Goal: Task Accomplishment & Management: Complete application form

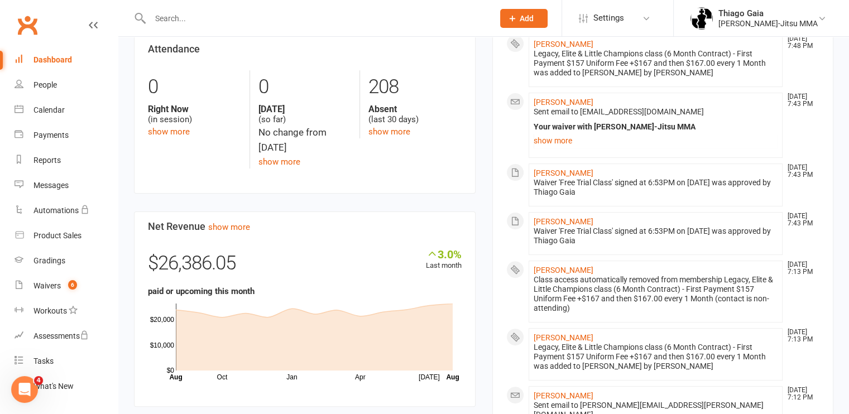
scroll to position [294, 0]
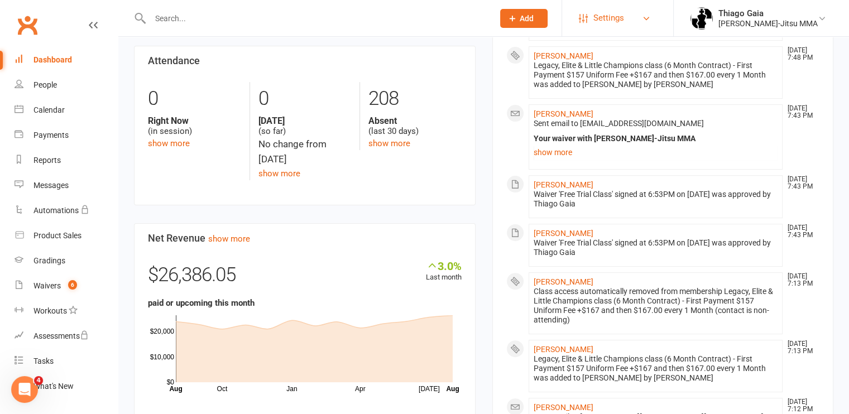
click at [647, 15] on link "Settings" at bounding box center [618, 18] width 78 height 25
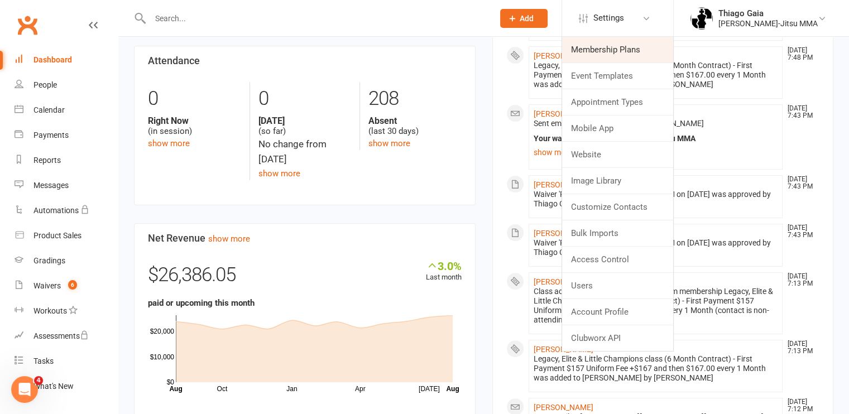
click at [622, 47] on link "Membership Plans" at bounding box center [617, 50] width 111 height 26
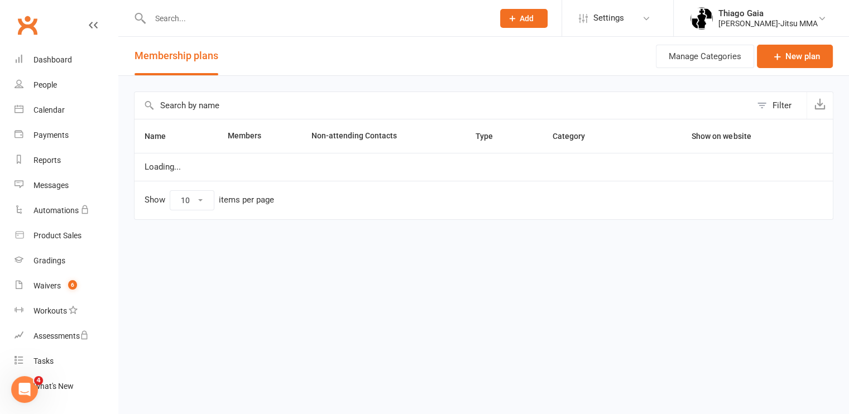
select select "100"
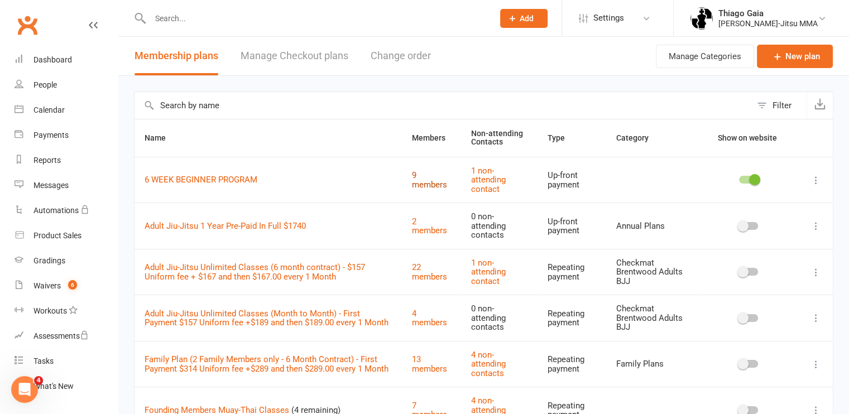
click at [417, 181] on link "9 members" at bounding box center [429, 180] width 35 height 20
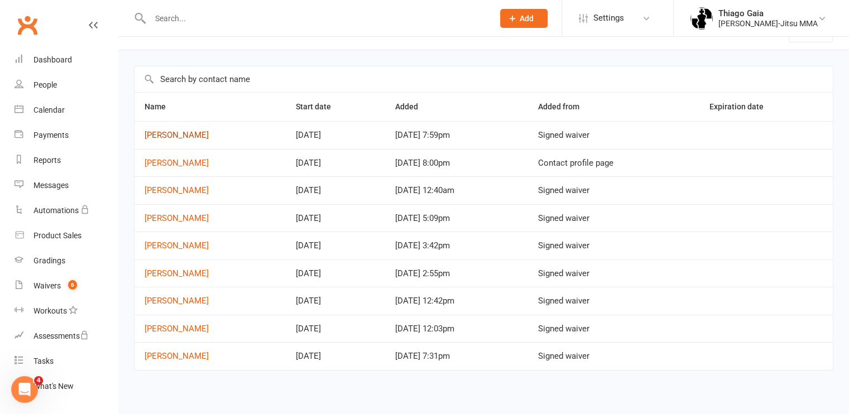
scroll to position [28, 0]
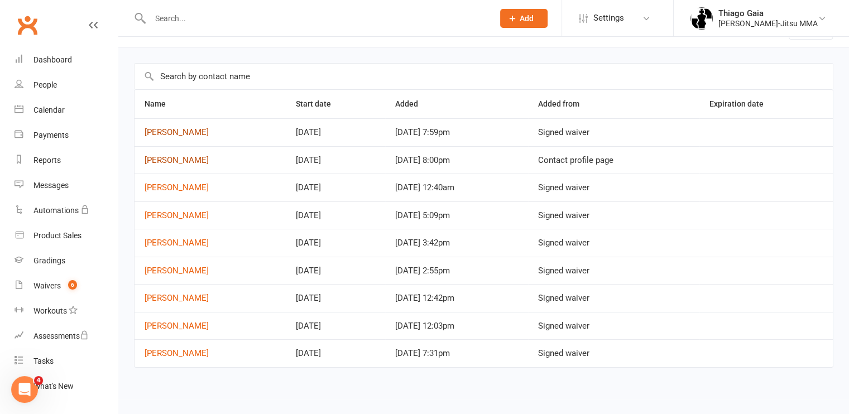
click at [164, 159] on link "[PERSON_NAME]" at bounding box center [177, 160] width 64 height 10
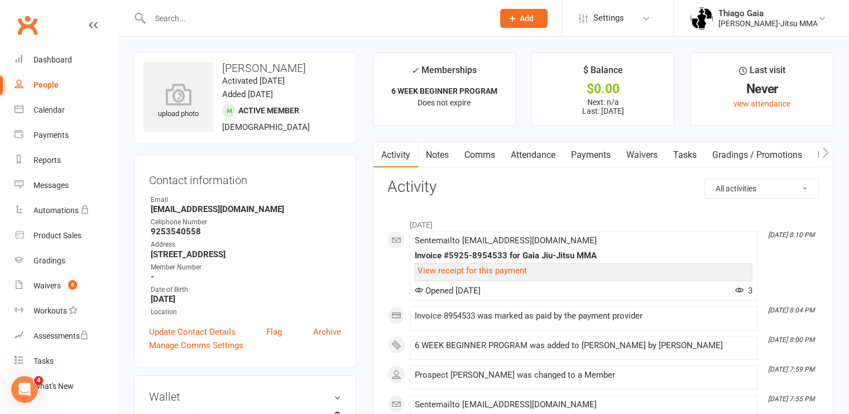
click at [586, 158] on link "Payments" at bounding box center [590, 155] width 55 height 26
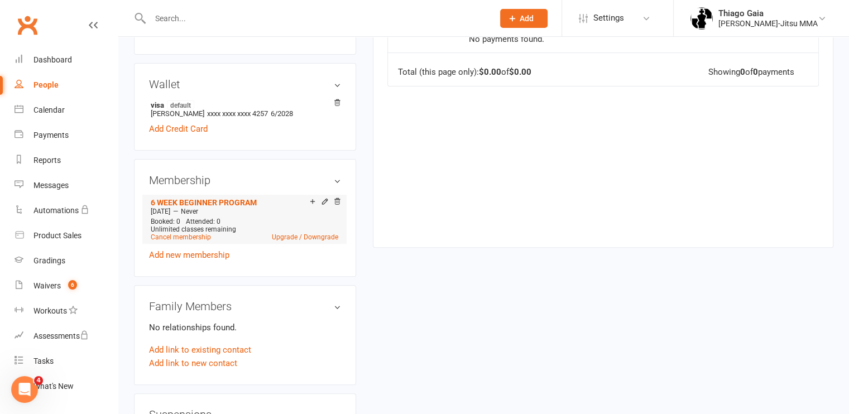
scroll to position [312, 0]
click at [175, 219] on span "Booked: 0" at bounding box center [166, 222] width 30 height 8
click at [650, 16] on icon at bounding box center [646, 18] width 9 height 9
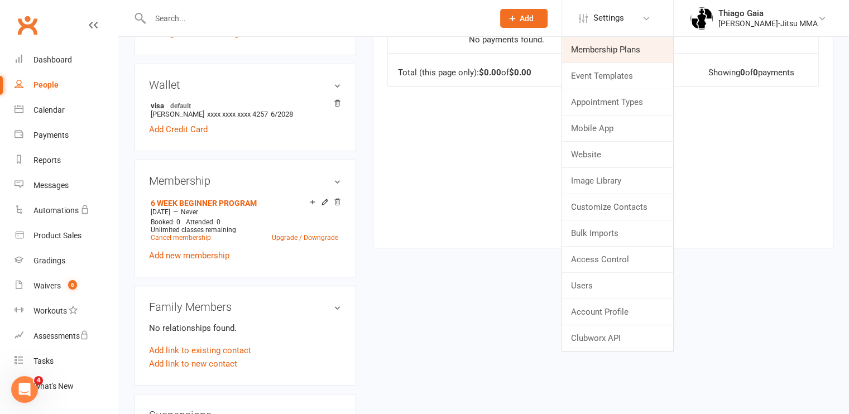
click at [600, 56] on link "Membership Plans" at bounding box center [617, 50] width 111 height 26
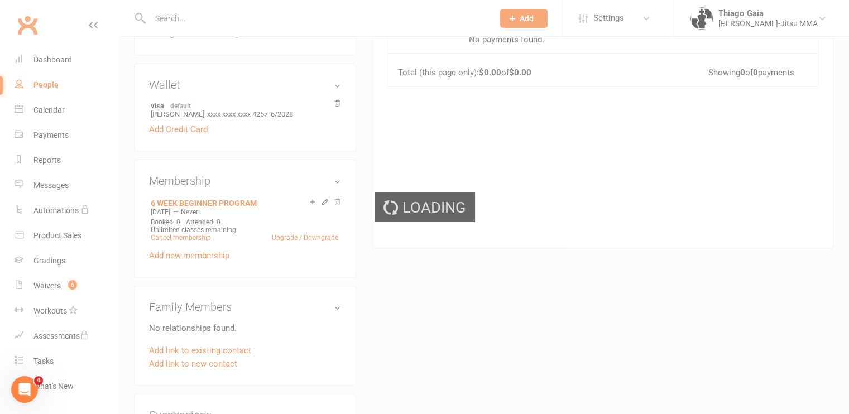
select select "100"
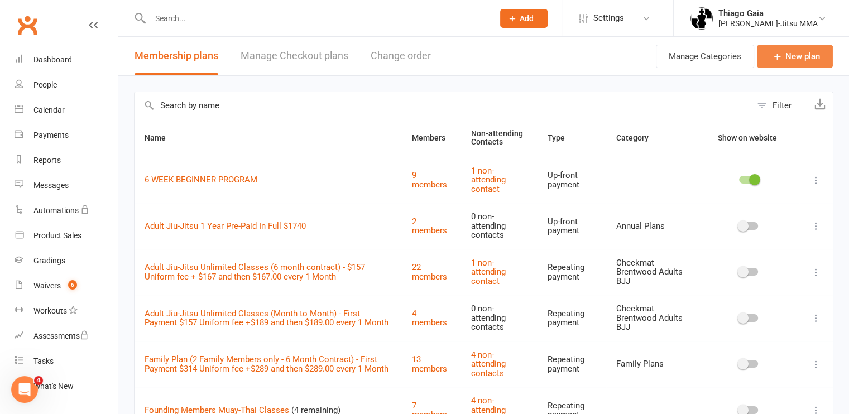
click at [792, 54] on link "New plan" at bounding box center [795, 56] width 76 height 23
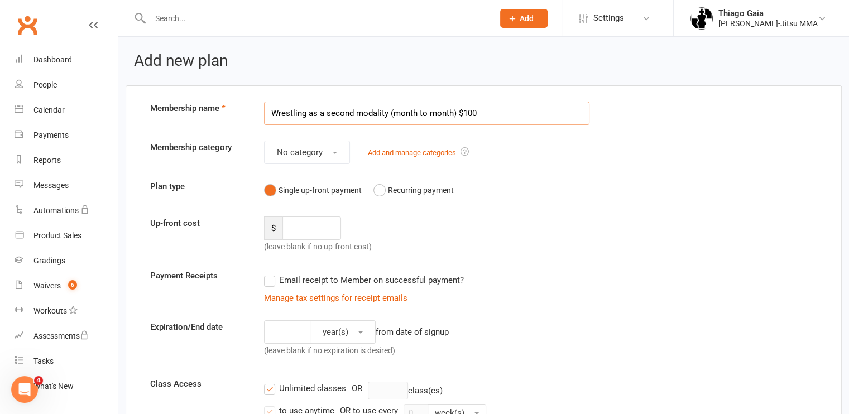
click at [389, 111] on input "Wrestling as a second modality (month to month) $100" at bounding box center [426, 113] width 325 height 23
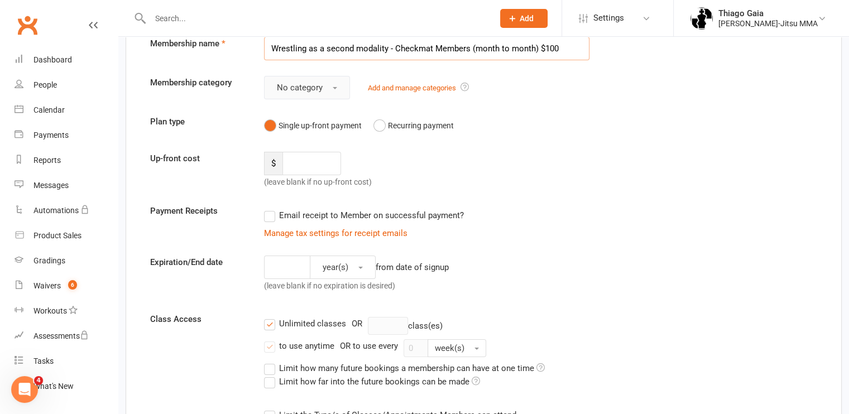
scroll to position [69, 0]
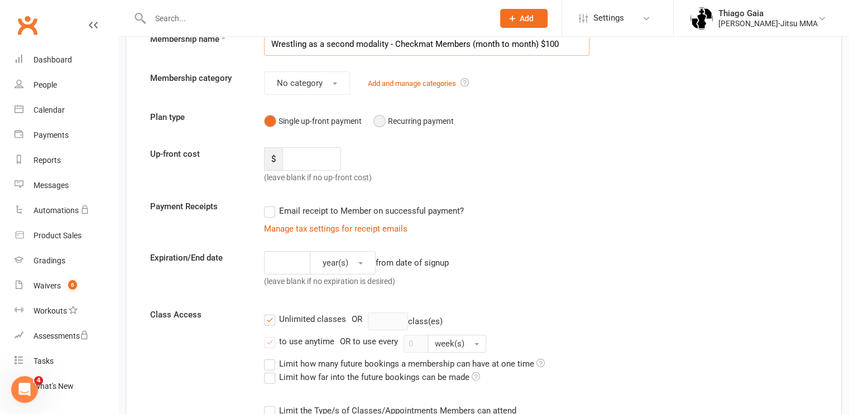
type input "Wrestling as a second modality - Checkmat Members (month to month) $100"
click at [375, 122] on button "Recurring payment" at bounding box center [414, 121] width 80 height 21
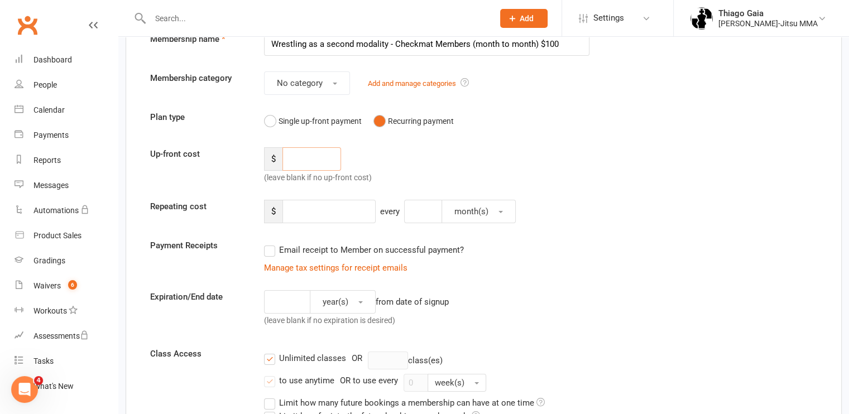
click at [291, 157] on input "number" at bounding box center [312, 158] width 59 height 23
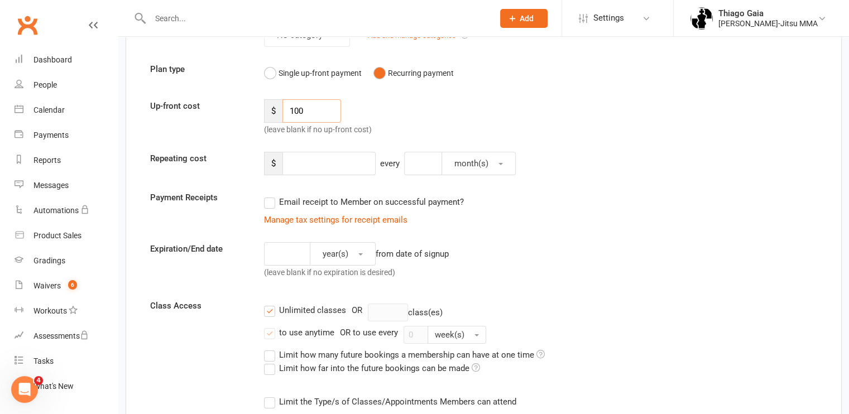
scroll to position [118, 0]
type input "100"
click at [326, 164] on input "number" at bounding box center [329, 162] width 93 height 23
type input "100"
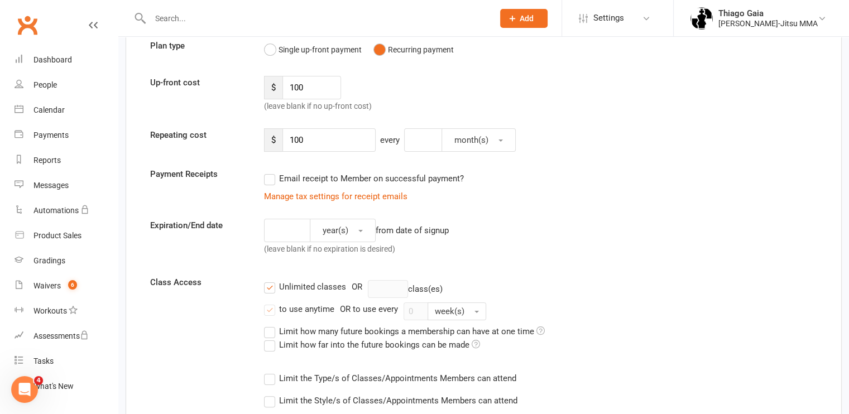
click at [402, 140] on div "every" at bounding box center [390, 139] width 28 height 23
click at [419, 140] on input "number" at bounding box center [423, 139] width 38 height 23
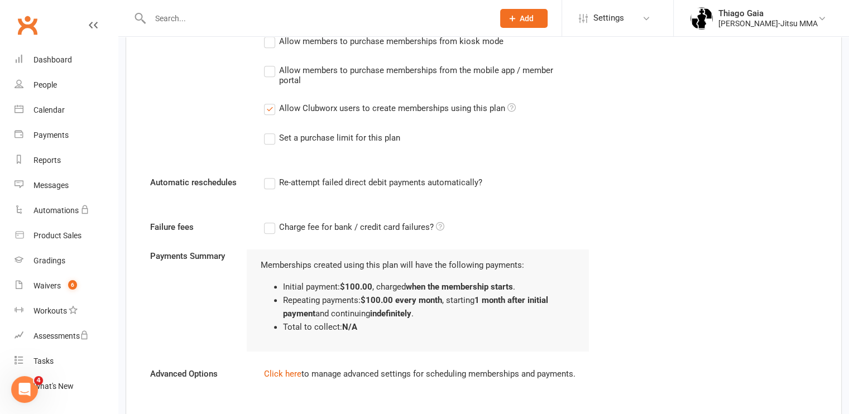
scroll to position [681, 0]
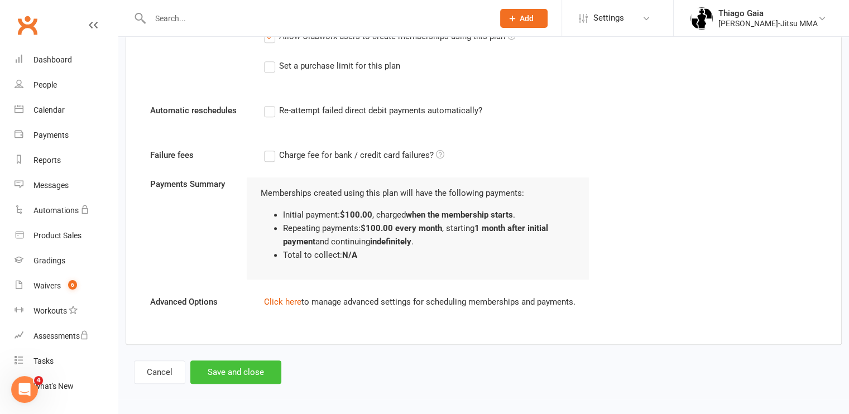
type input "1"
click at [220, 371] on button "Save and close" at bounding box center [235, 372] width 91 height 23
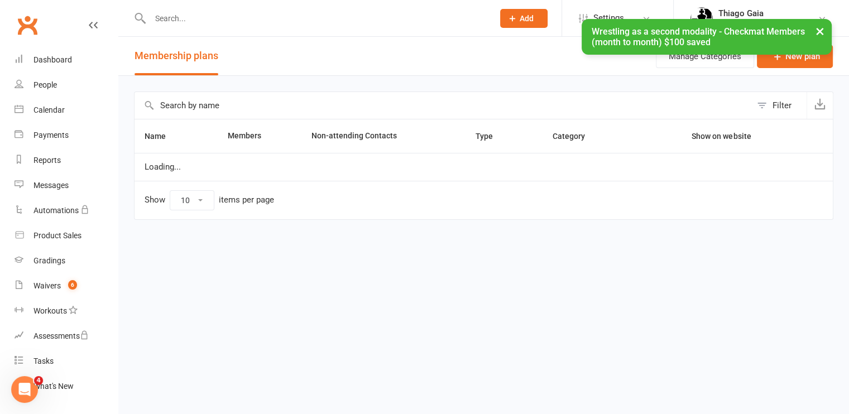
select select "100"
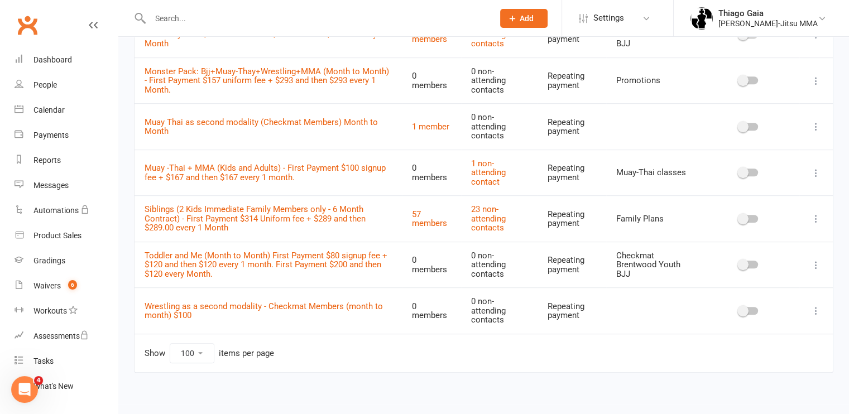
scroll to position [655, 0]
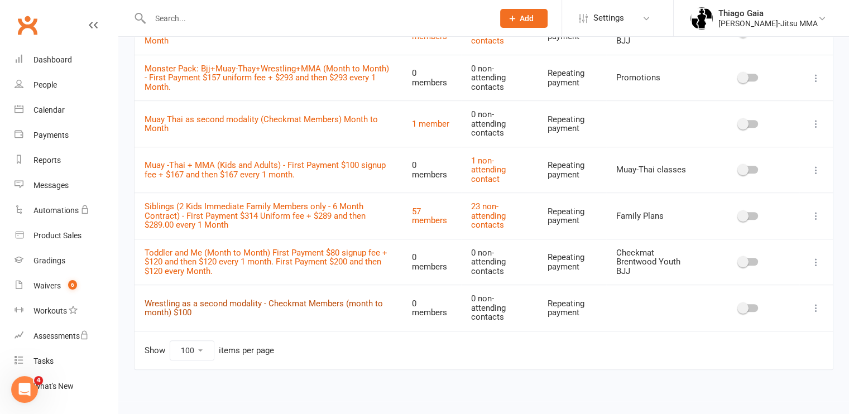
click at [267, 299] on link "Wrestling as a second modality - Checkmat Members (month to month) $100" at bounding box center [264, 309] width 238 height 20
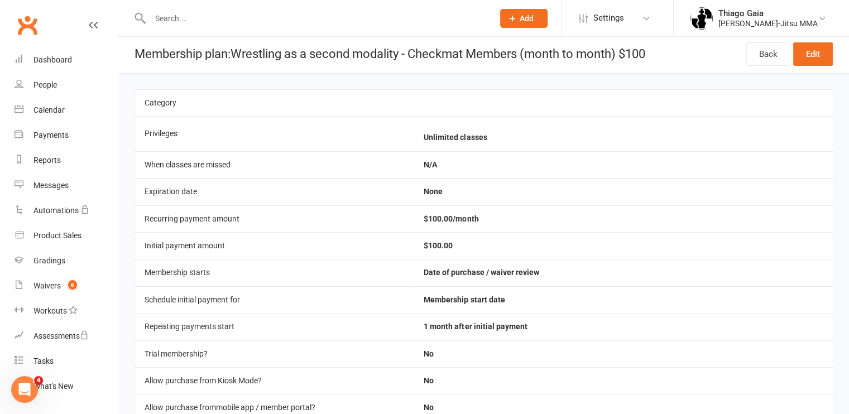
scroll to position [2, 0]
click at [810, 58] on link "Edit" at bounding box center [813, 53] width 40 height 23
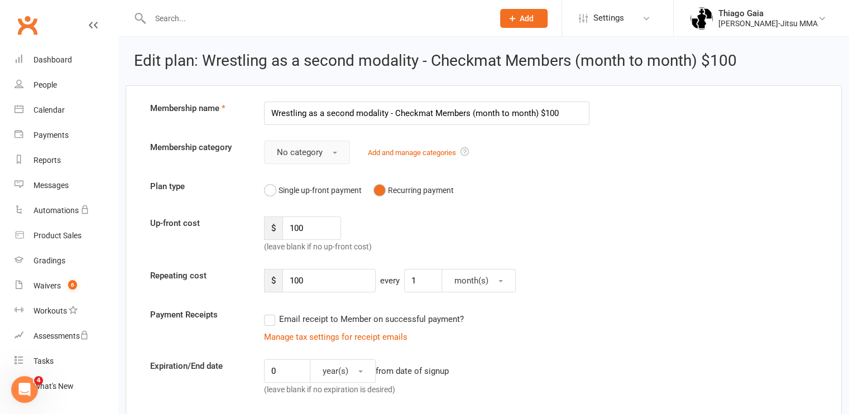
click at [339, 153] on button "No category" at bounding box center [307, 152] width 86 height 23
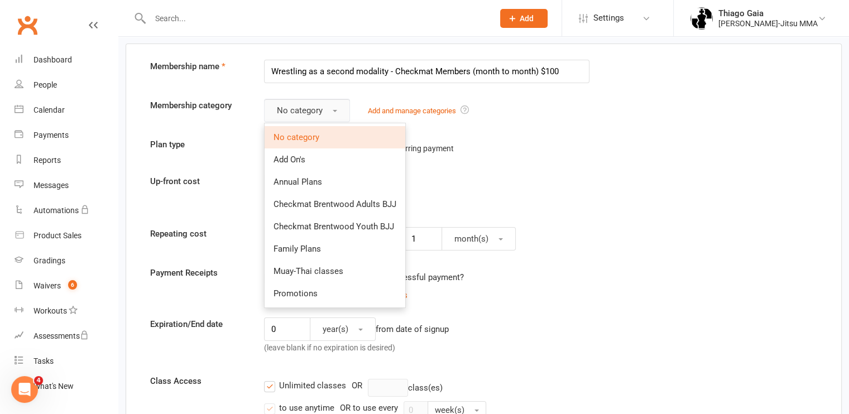
scroll to position [46, 0]
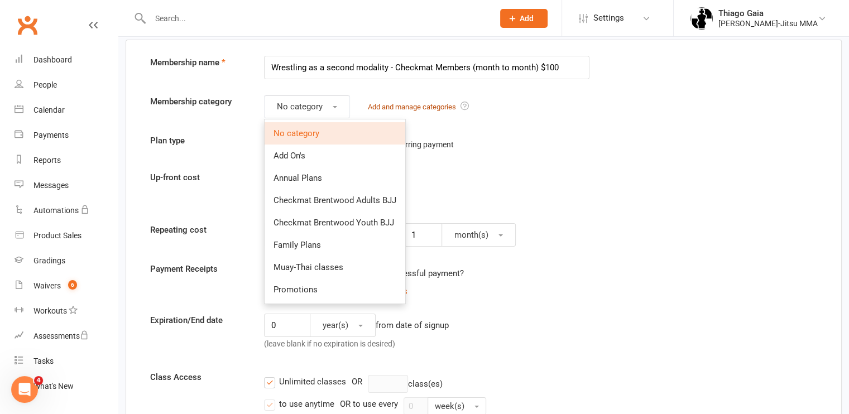
click at [419, 108] on link "Add and manage categories" at bounding box center [412, 107] width 88 height 8
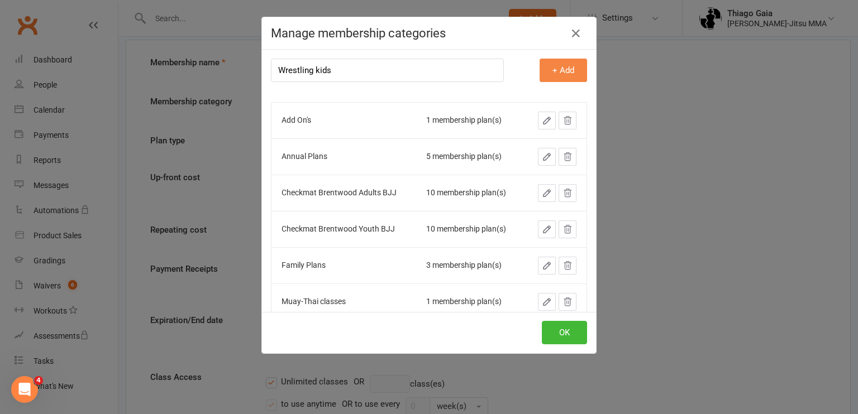
type input "Wrestling kids"
click at [547, 76] on button "+ Add" at bounding box center [562, 70] width 47 height 23
click at [556, 336] on button "OK" at bounding box center [564, 332] width 45 height 23
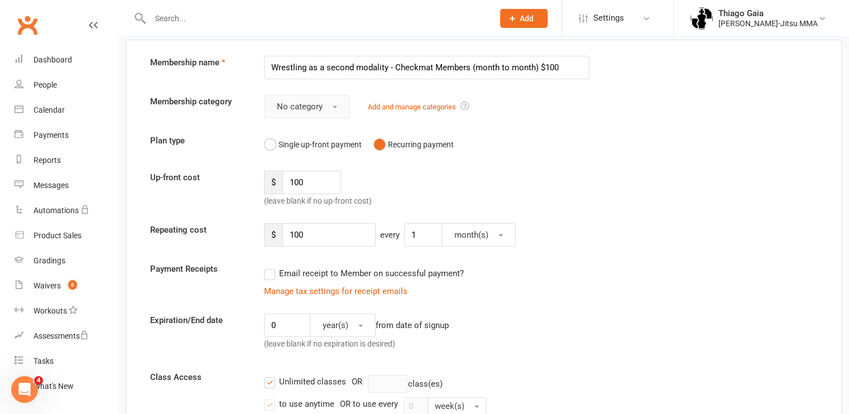
click at [337, 107] on button "No category" at bounding box center [307, 106] width 86 height 23
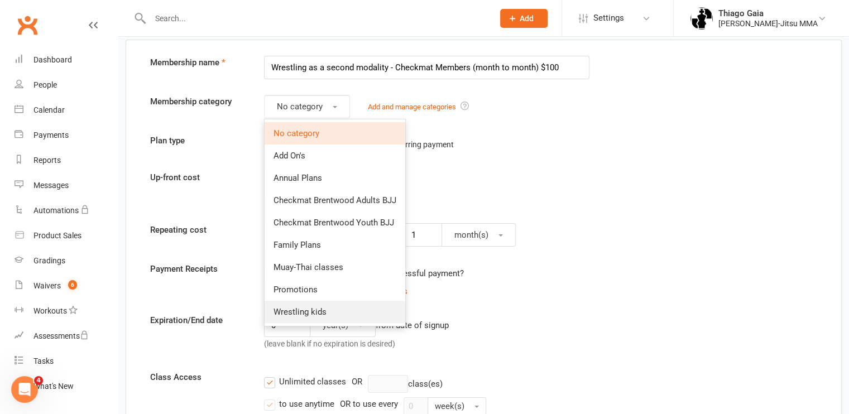
click at [298, 310] on span "Wrestling kids" at bounding box center [300, 312] width 53 height 10
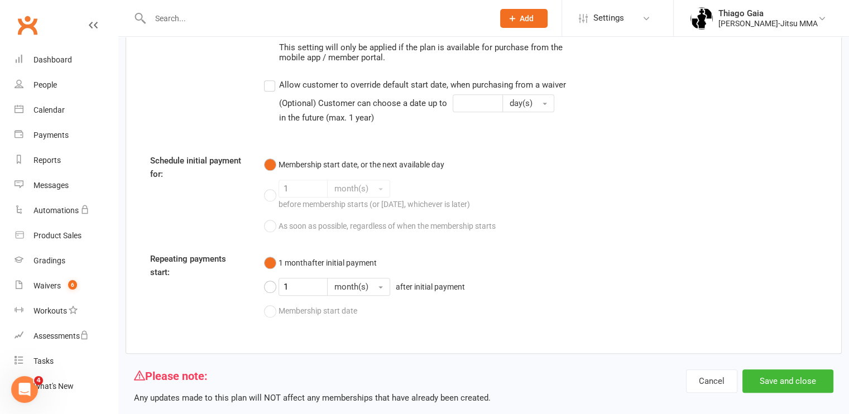
scroll to position [1157, 0]
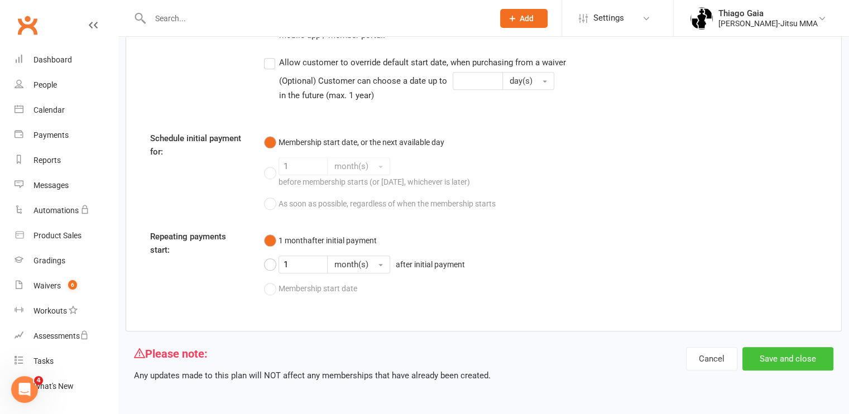
click at [791, 358] on button "Save and close" at bounding box center [788, 358] width 91 height 23
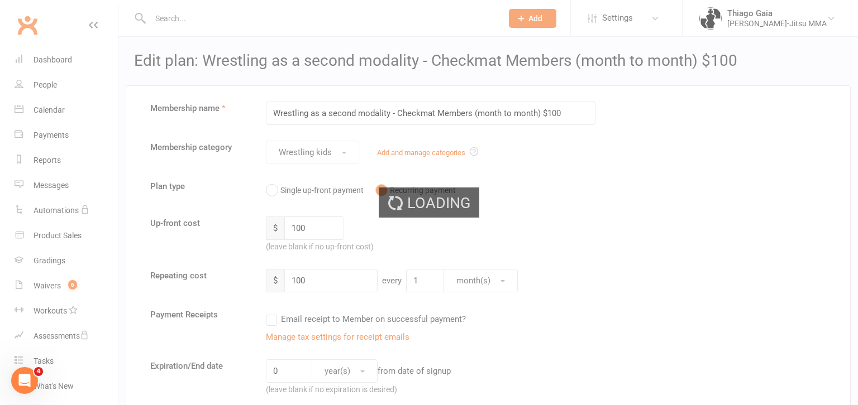
select select "100"
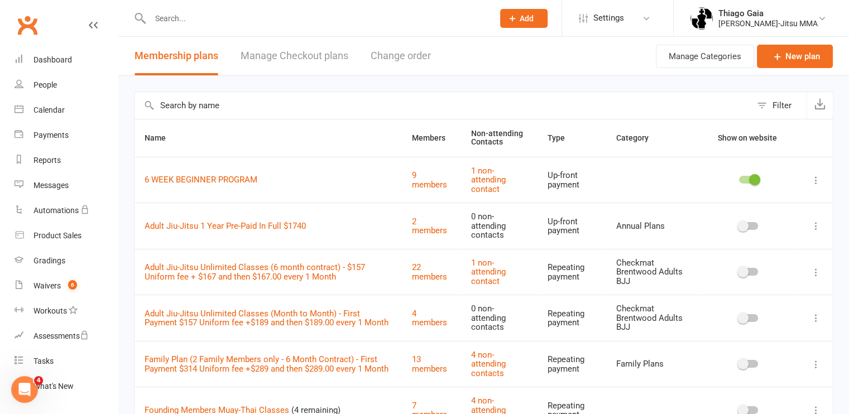
click at [176, 21] on input "text" at bounding box center [316, 19] width 339 height 16
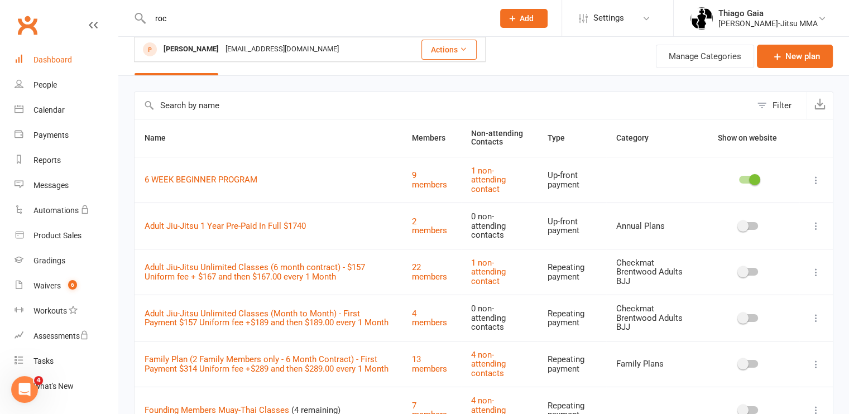
type input "roc"
click at [36, 60] on div "Dashboard" at bounding box center [52, 59] width 39 height 9
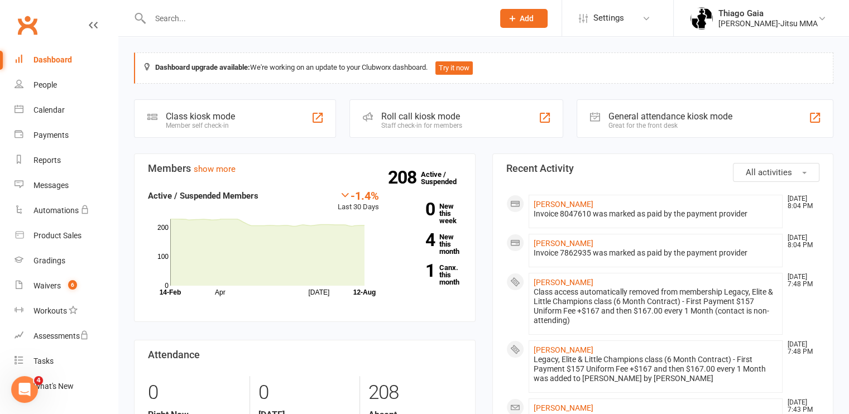
click at [190, 22] on input "text" at bounding box center [316, 19] width 339 height 16
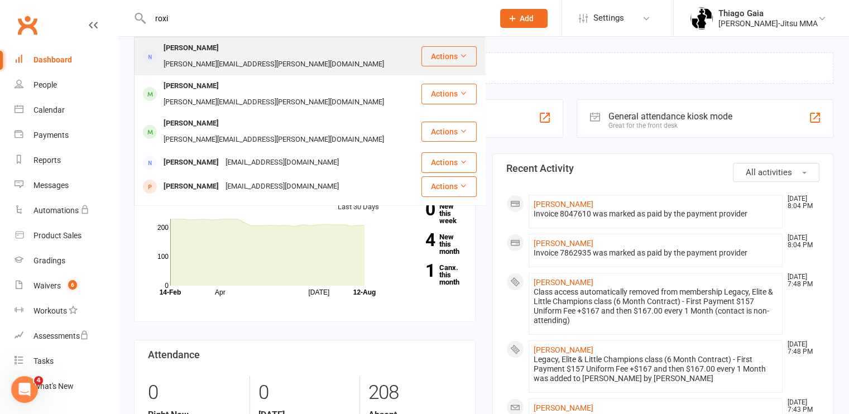
type input "roxi"
click at [189, 51] on div "[PERSON_NAME]" at bounding box center [191, 48] width 62 height 16
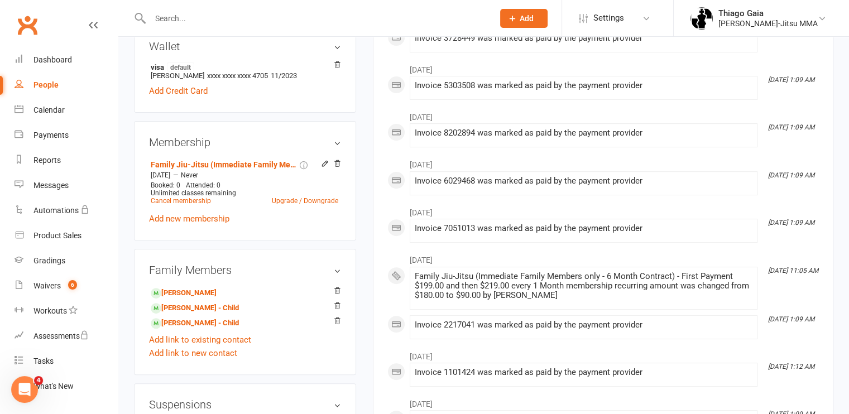
scroll to position [348, 0]
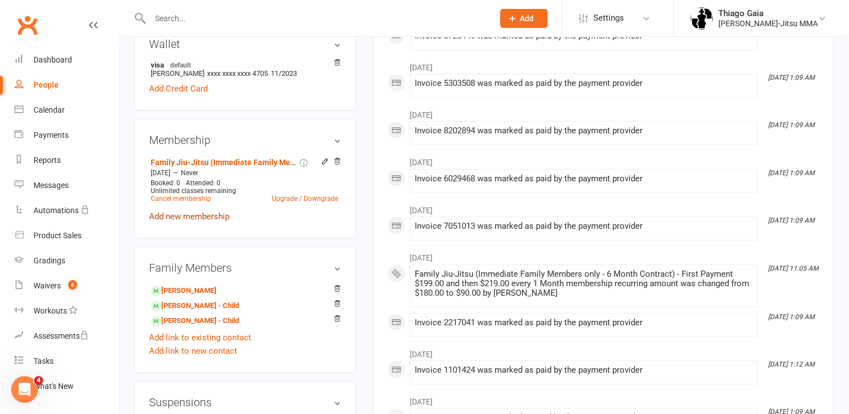
click at [180, 212] on link "Add new membership" at bounding box center [189, 217] width 80 height 10
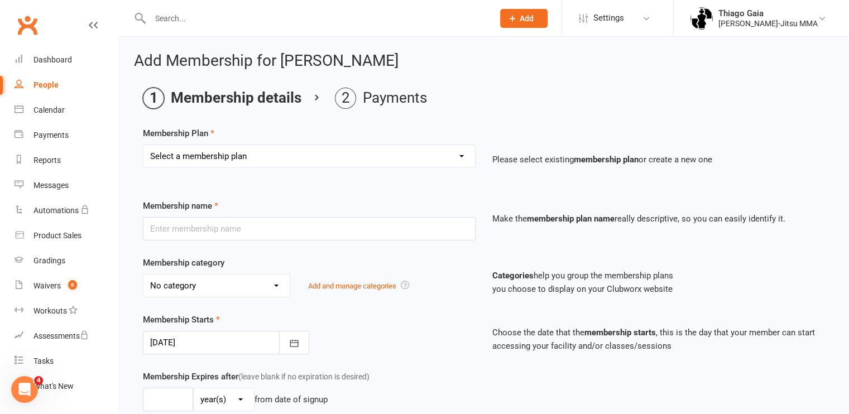
click at [348, 156] on select "Select a membership plan Create new Membership Plan Legacy, Elite & Little Cham…" at bounding box center [309, 156] width 332 height 22
select select "18"
click at [143, 145] on select "Select a membership plan Create new Membership Plan Legacy, Elite & Little Cham…" at bounding box center [309, 156] width 332 height 22
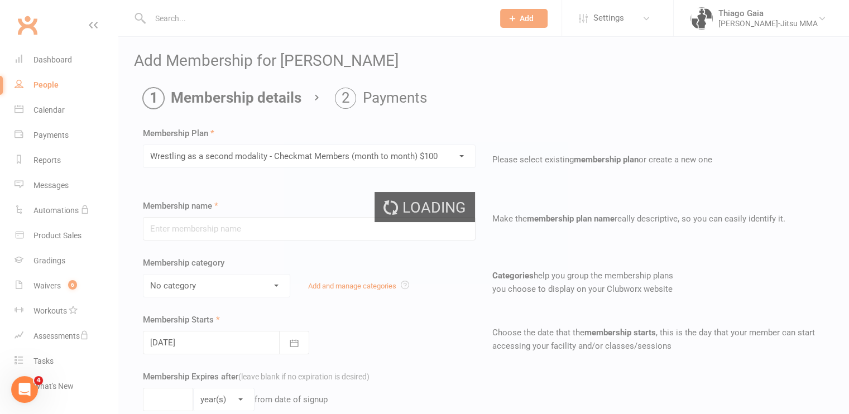
type input "Wrestling as a second modality - Checkmat Members (month to month) $100"
select select "7"
type input "0"
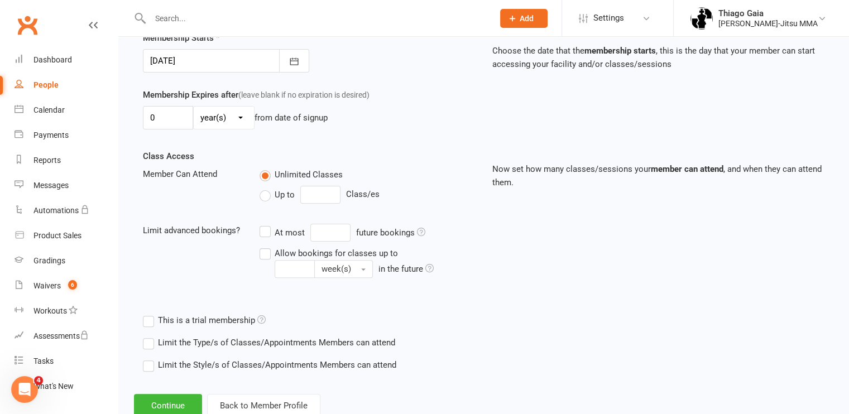
scroll to position [315, 0]
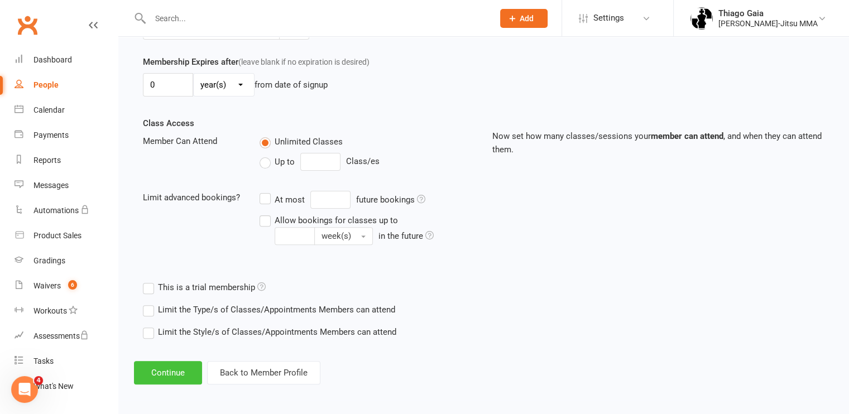
click at [176, 370] on button "Continue" at bounding box center [168, 372] width 68 height 23
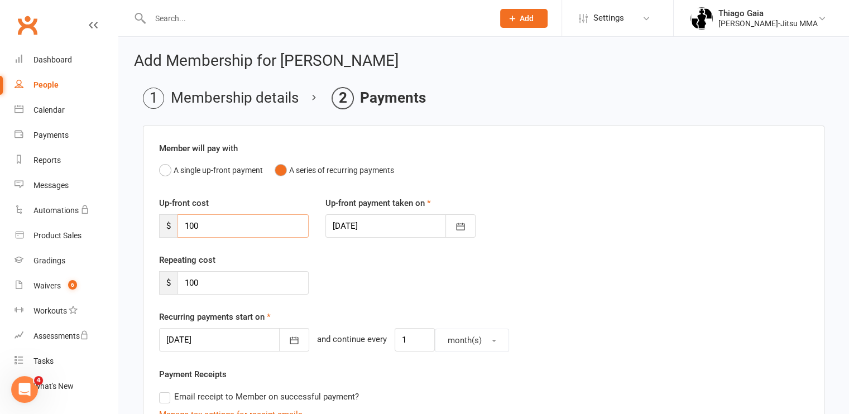
click at [214, 224] on input "100" at bounding box center [243, 225] width 131 height 23
type input "1"
type input "90"
click at [208, 284] on input "100" at bounding box center [243, 282] width 131 height 23
type input "1"
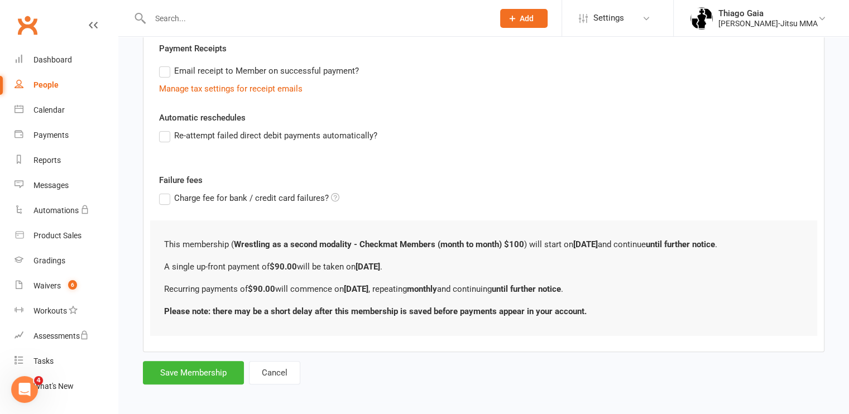
scroll to position [329, 0]
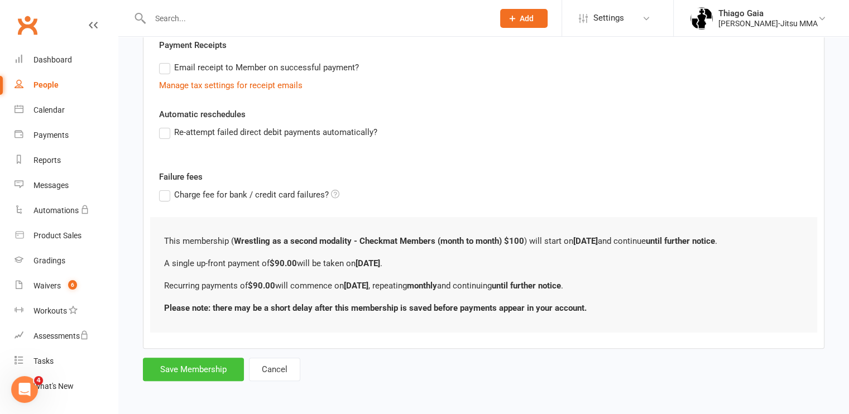
type input "90"
click at [194, 364] on button "Save Membership" at bounding box center [193, 369] width 101 height 23
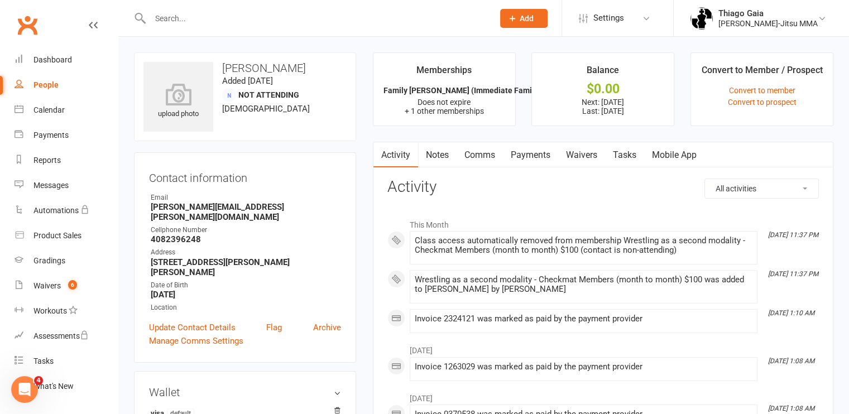
click at [179, 21] on input "text" at bounding box center [316, 19] width 339 height 16
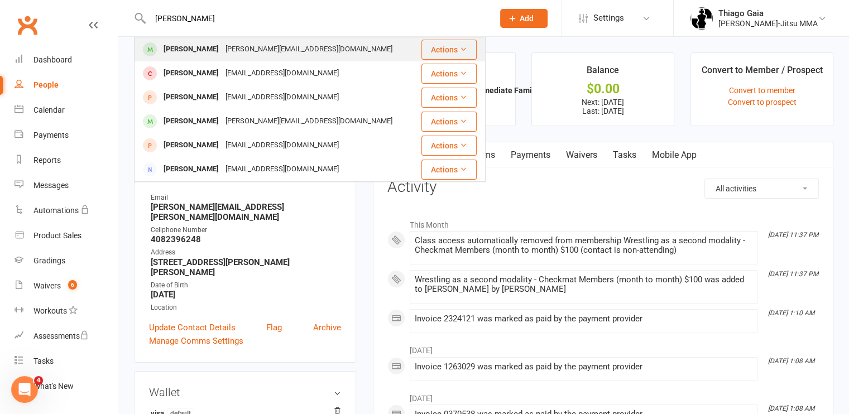
type input "[PERSON_NAME]"
click at [186, 46] on div "[PERSON_NAME]" at bounding box center [191, 49] width 62 height 16
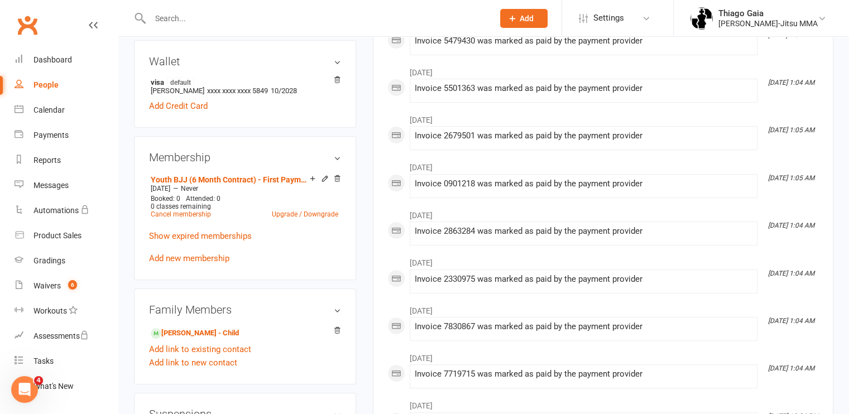
scroll to position [344, 0]
click at [182, 253] on link "Add new membership" at bounding box center [189, 258] width 80 height 10
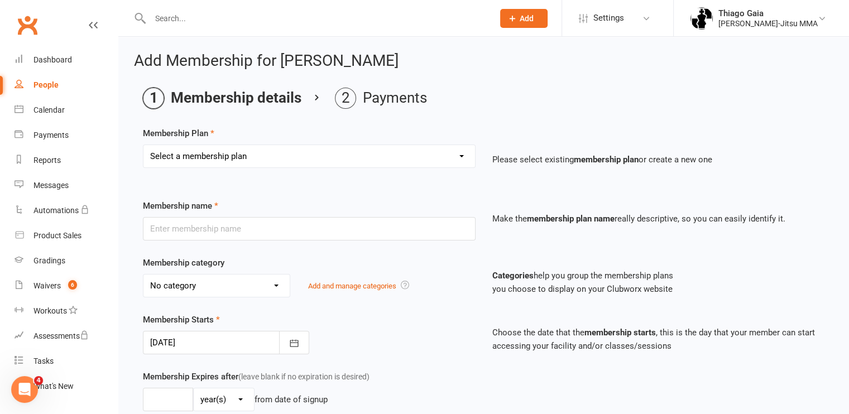
click at [378, 155] on select "Select a membership plan Create new Membership Plan Legacy, Elite & Little Cham…" at bounding box center [309, 156] width 332 height 22
select select "18"
click at [143, 145] on select "Select a membership plan Create new Membership Plan Legacy, Elite & Little Cham…" at bounding box center [309, 156] width 332 height 22
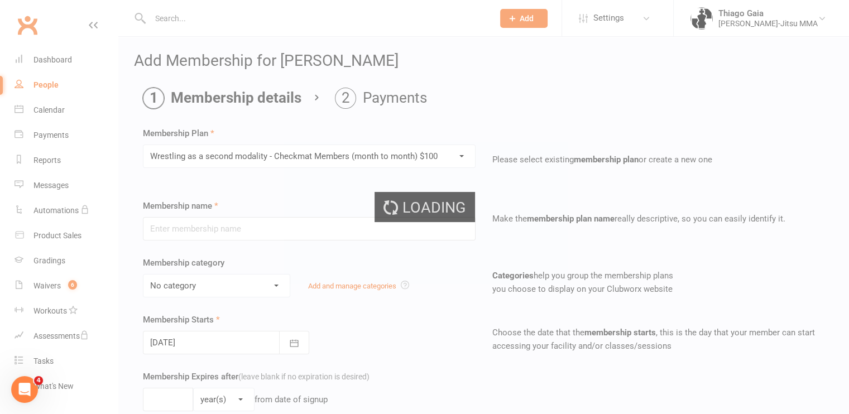
type input "Wrestling as a second modality - Checkmat Members (month to month) $100"
select select "7"
type input "0"
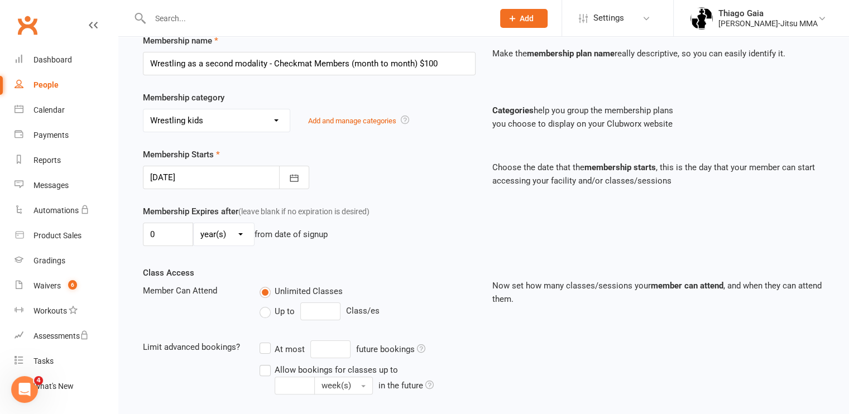
scroll to position [315, 0]
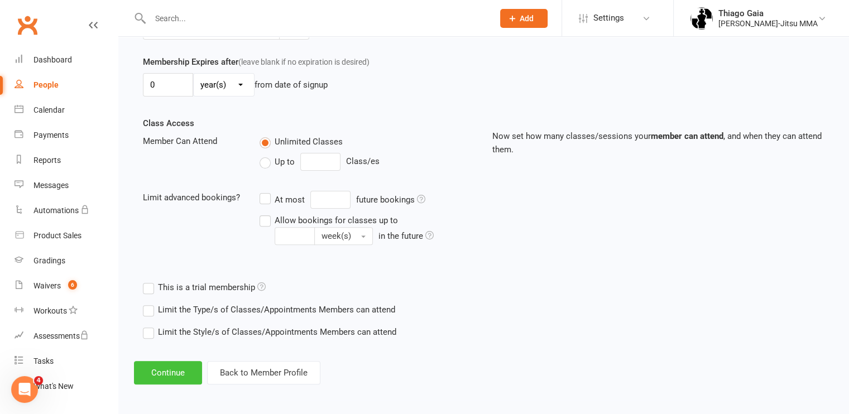
click at [166, 368] on button "Continue" at bounding box center [168, 372] width 68 height 23
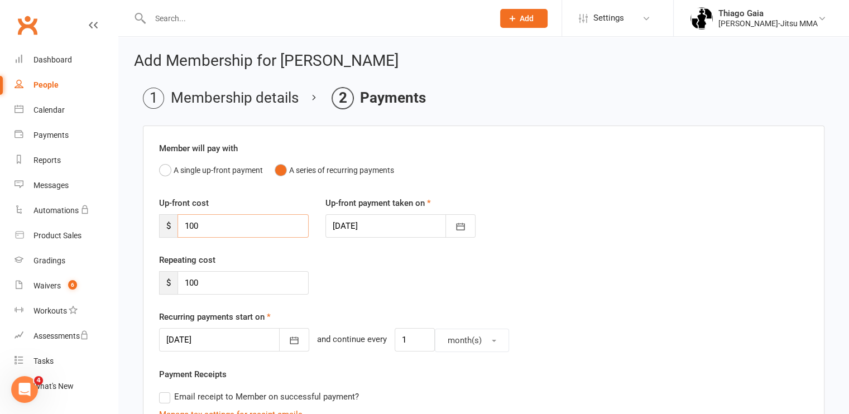
click at [208, 228] on input "100" at bounding box center [243, 225] width 131 height 23
type input "1"
type input "90"
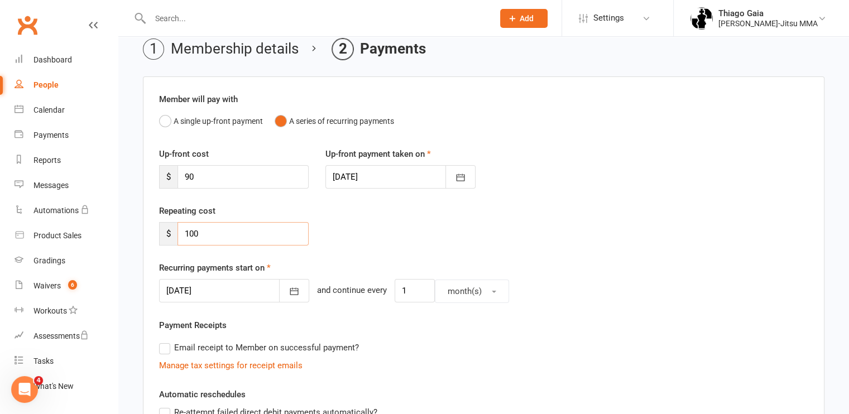
click at [207, 232] on input "100" at bounding box center [243, 233] width 131 height 23
type input "1"
type input "90"
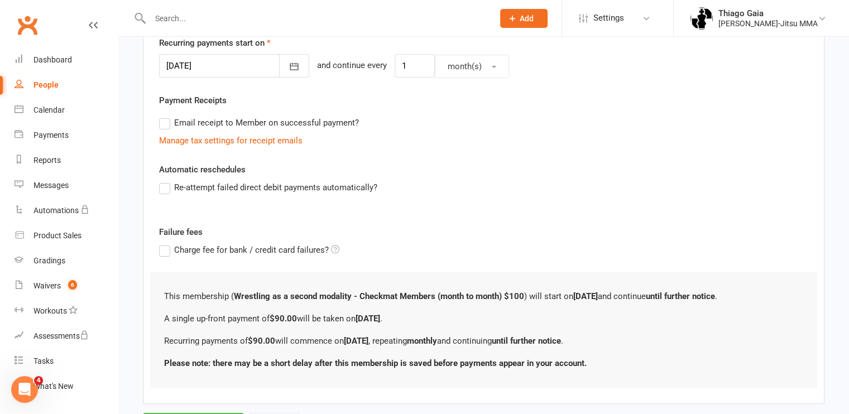
scroll to position [329, 0]
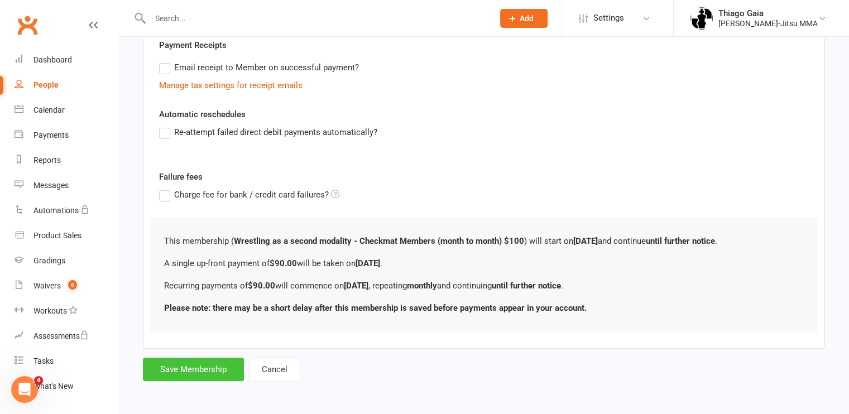
click at [185, 369] on button "Save Membership" at bounding box center [193, 369] width 101 height 23
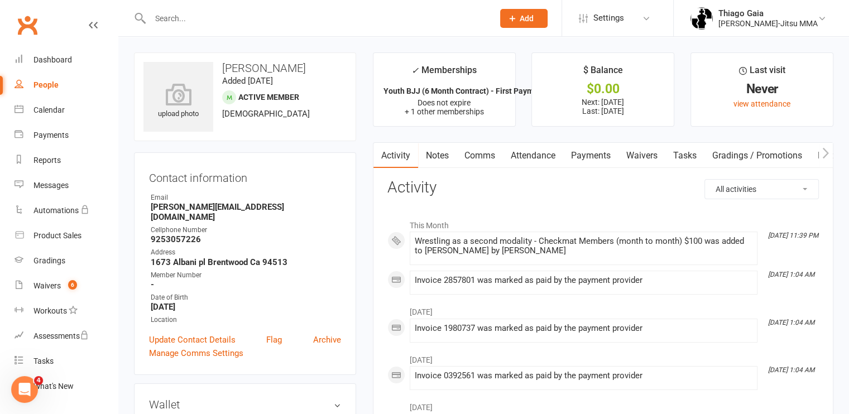
click at [602, 155] on link "Payments" at bounding box center [590, 156] width 55 height 26
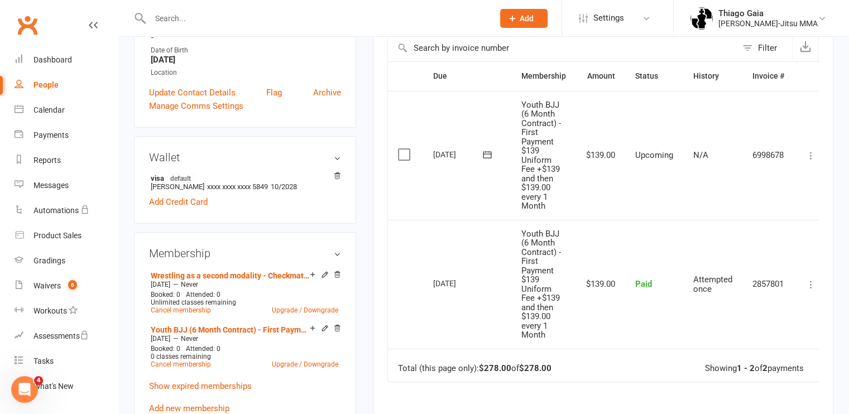
scroll to position [248, 0]
click at [54, 61] on div "Dashboard" at bounding box center [52, 59] width 39 height 9
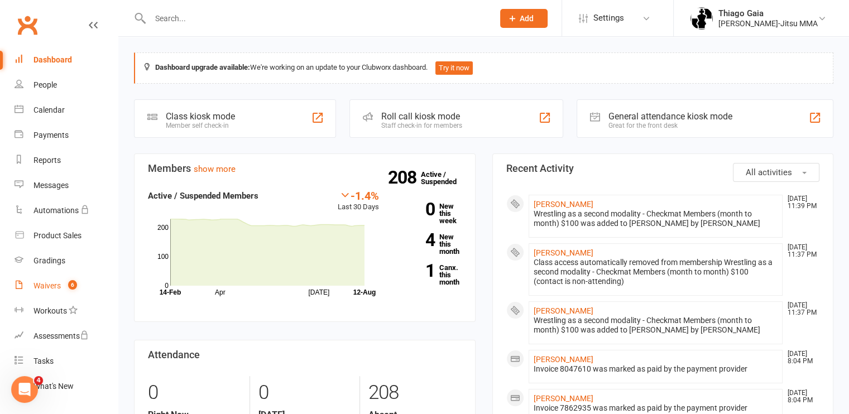
click at [45, 293] on link "Waivers 6" at bounding box center [66, 286] width 103 height 25
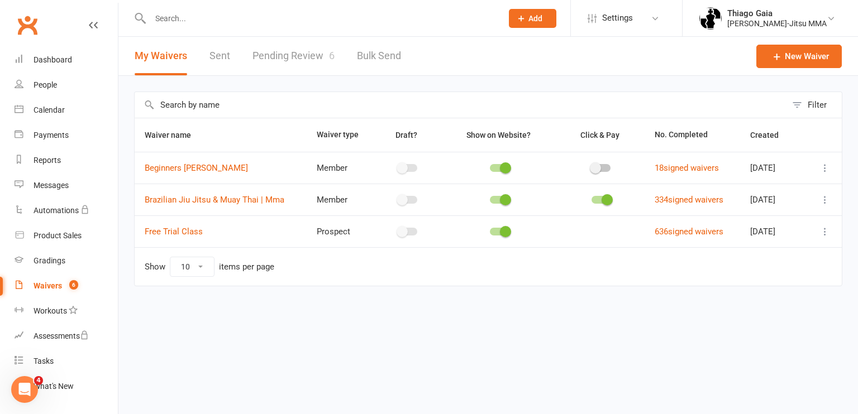
click at [277, 60] on link "Pending Review 6" at bounding box center [293, 56] width 82 height 39
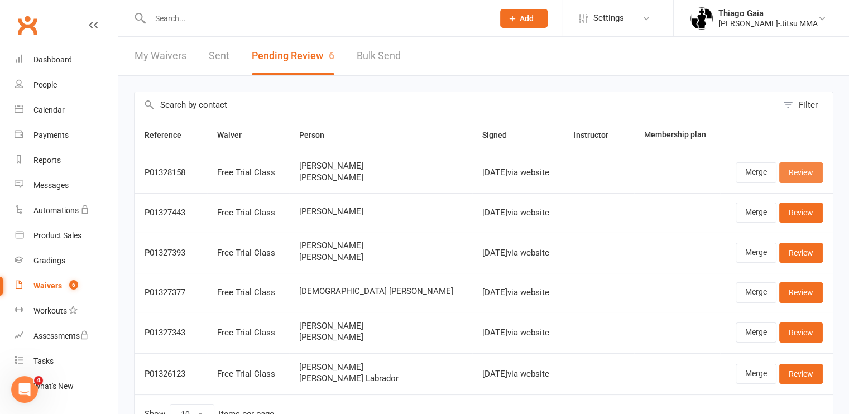
click at [801, 167] on link "Review" at bounding box center [801, 172] width 44 height 20
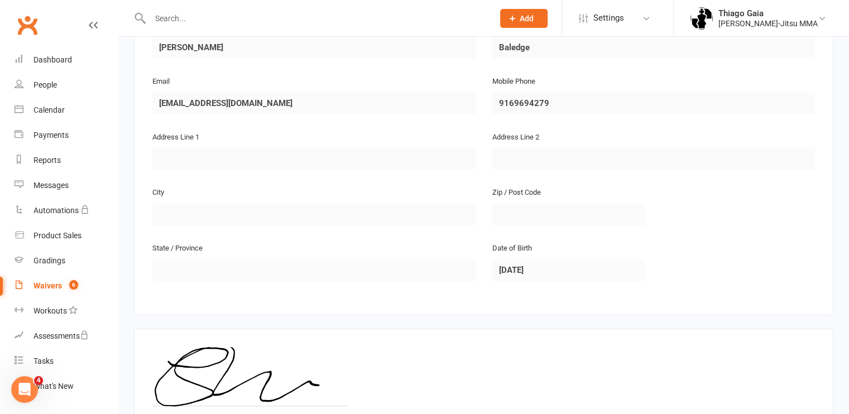
scroll to position [753, 0]
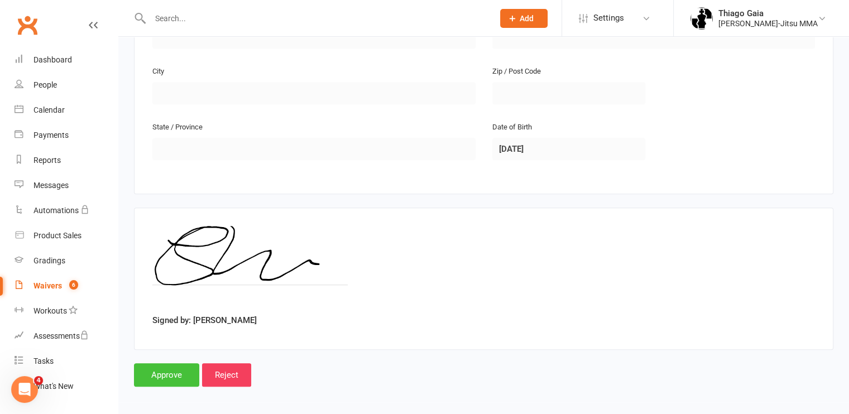
click at [147, 376] on input "Approve" at bounding box center [166, 374] width 65 height 23
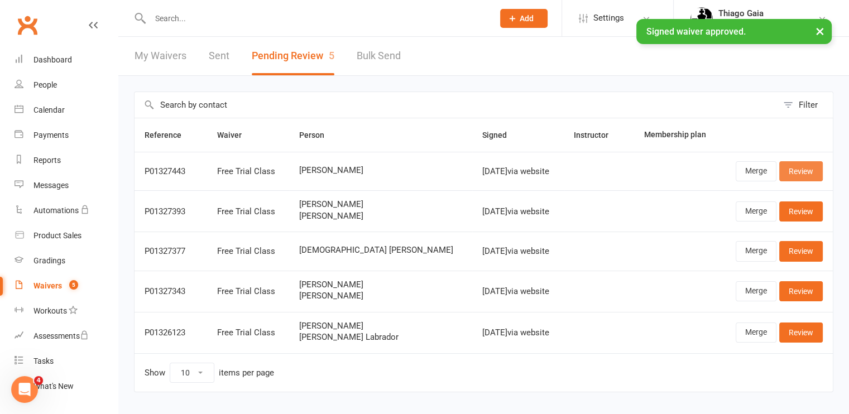
click at [811, 174] on link "Review" at bounding box center [801, 171] width 44 height 20
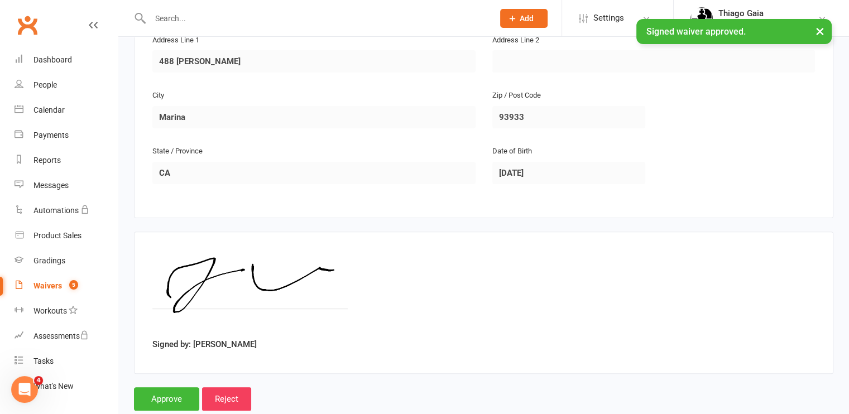
scroll to position [331, 0]
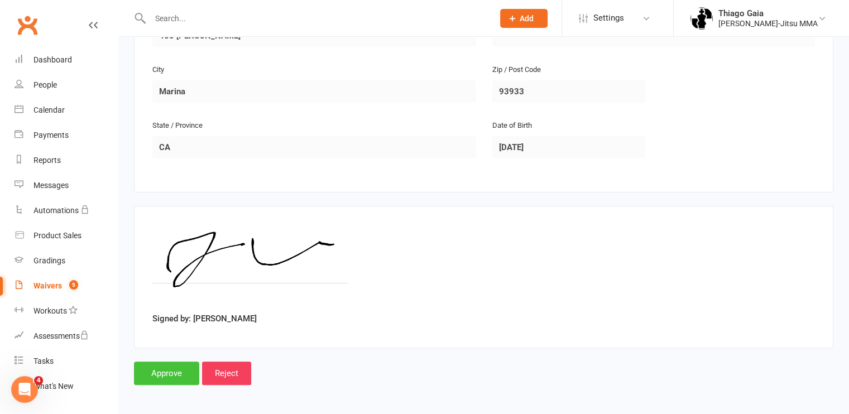
click at [147, 371] on input "Approve" at bounding box center [166, 373] width 65 height 23
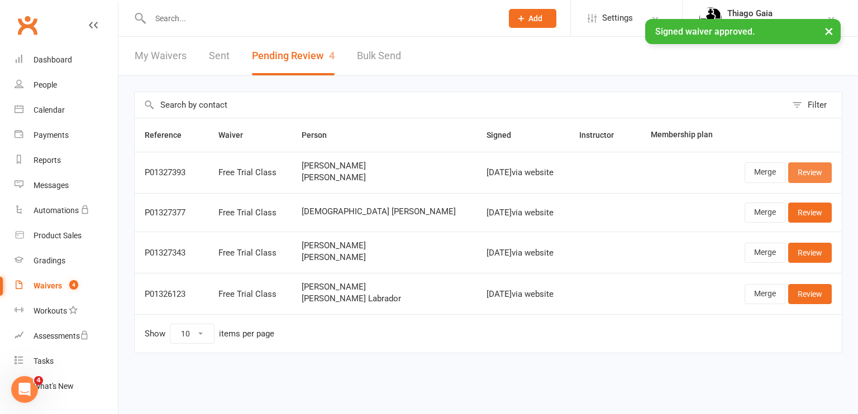
click at [810, 174] on link "Review" at bounding box center [810, 172] width 44 height 20
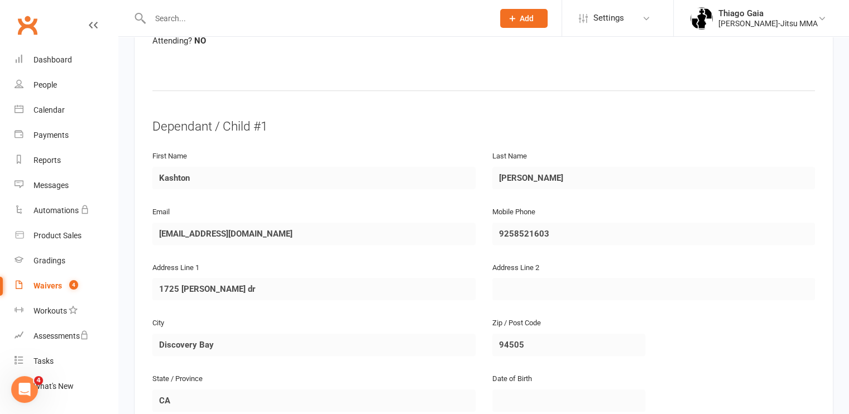
scroll to position [753, 0]
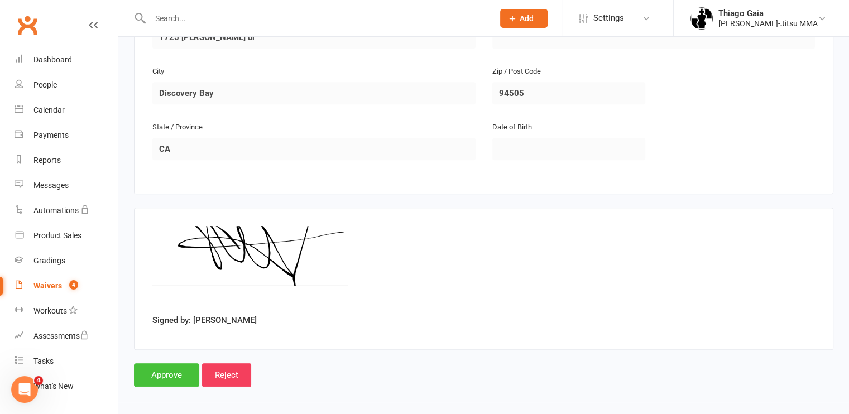
click at [171, 367] on input "Approve" at bounding box center [166, 374] width 65 height 23
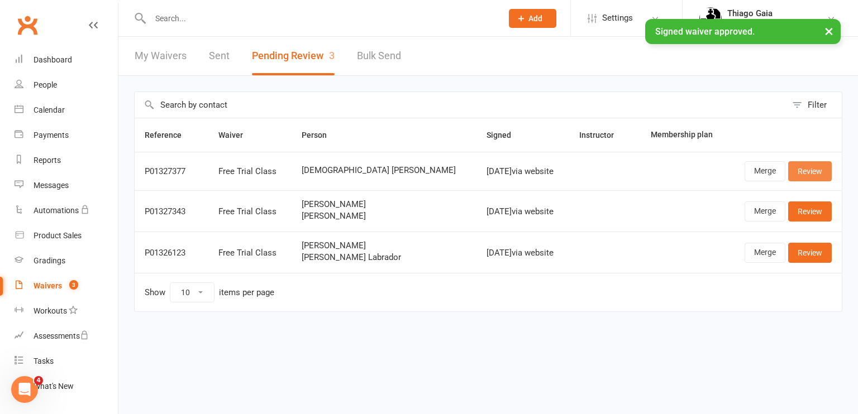
click at [815, 172] on link "Review" at bounding box center [810, 171] width 44 height 20
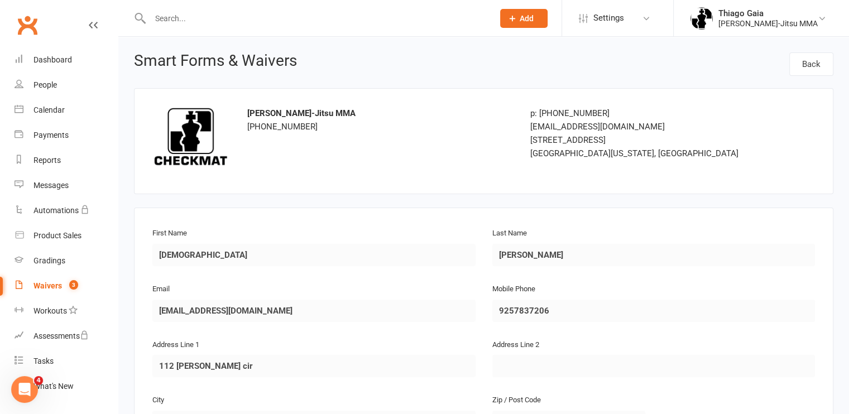
scroll to position [331, 0]
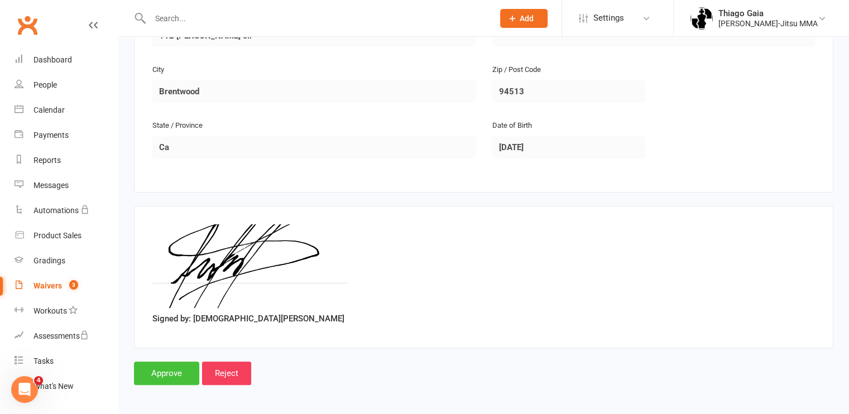
click at [165, 375] on input "Approve" at bounding box center [166, 373] width 65 height 23
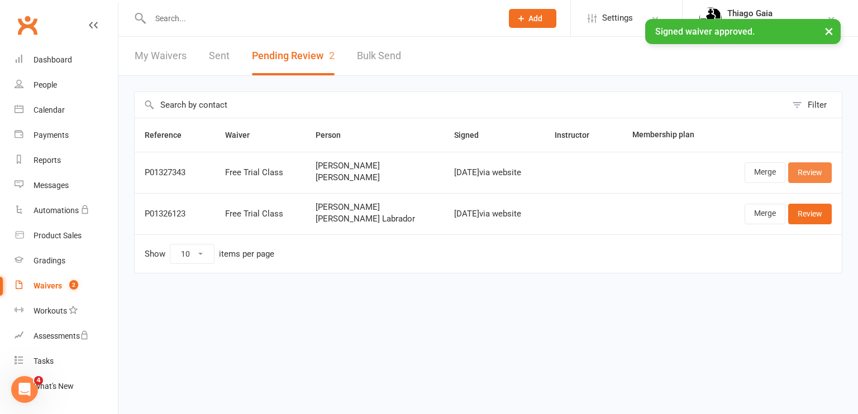
click at [812, 177] on link "Review" at bounding box center [810, 172] width 44 height 20
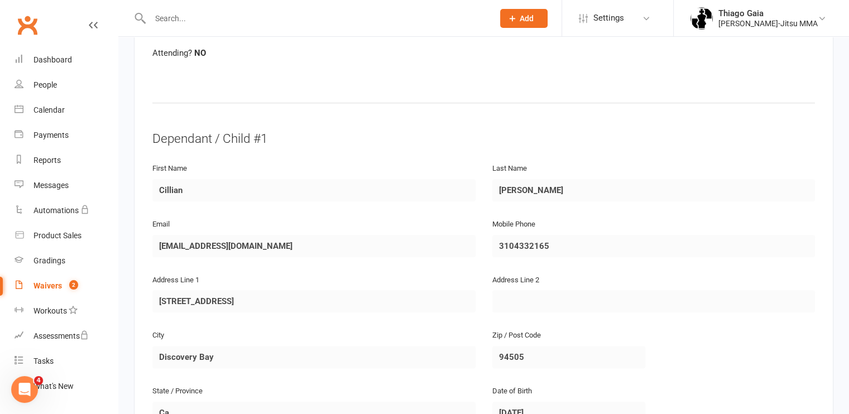
scroll to position [753, 0]
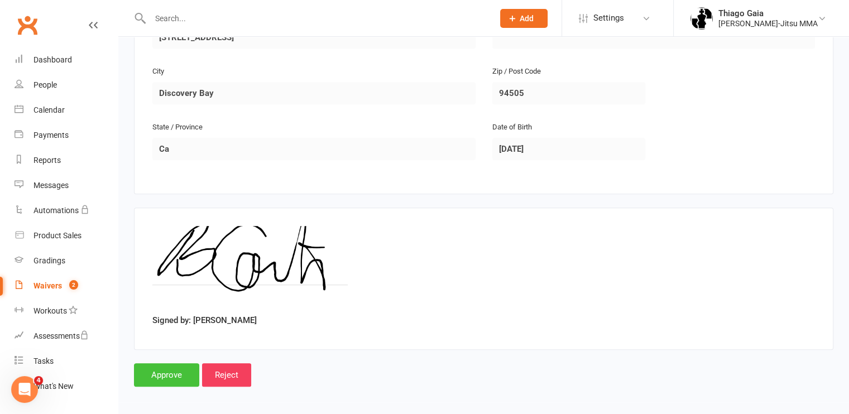
click at [163, 370] on input "Approve" at bounding box center [166, 374] width 65 height 23
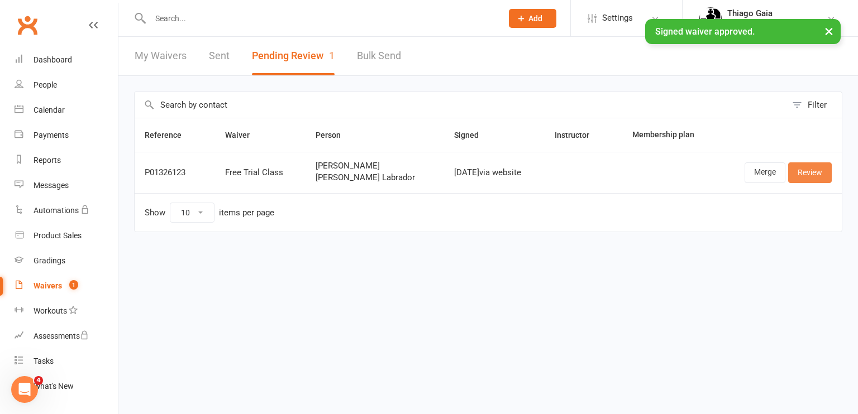
click at [817, 176] on link "Review" at bounding box center [810, 172] width 44 height 20
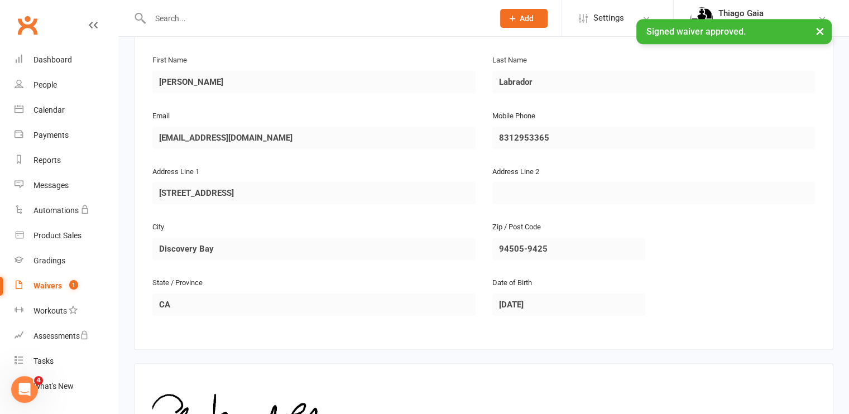
scroll to position [753, 0]
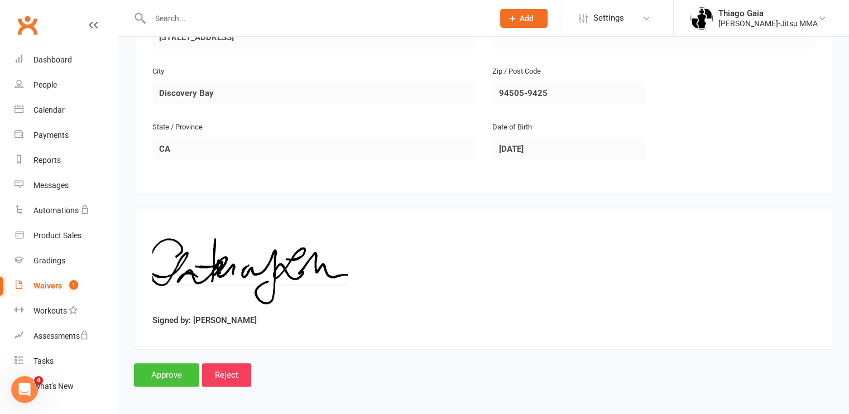
click at [166, 367] on input "Approve" at bounding box center [166, 374] width 65 height 23
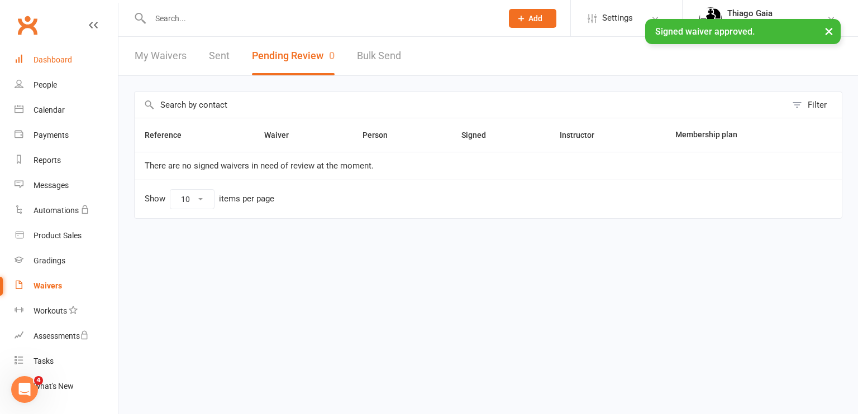
click at [46, 61] on div "Dashboard" at bounding box center [52, 59] width 39 height 9
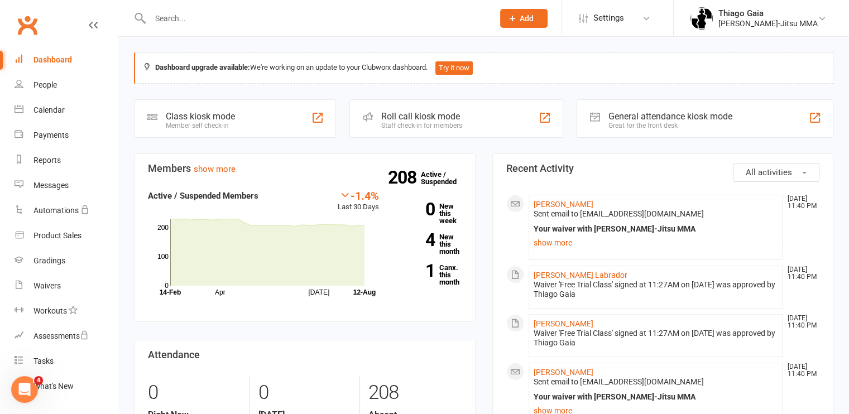
click at [47, 60] on div "Dashboard" at bounding box center [52, 59] width 39 height 9
